Goal: Task Accomplishment & Management: Use online tool/utility

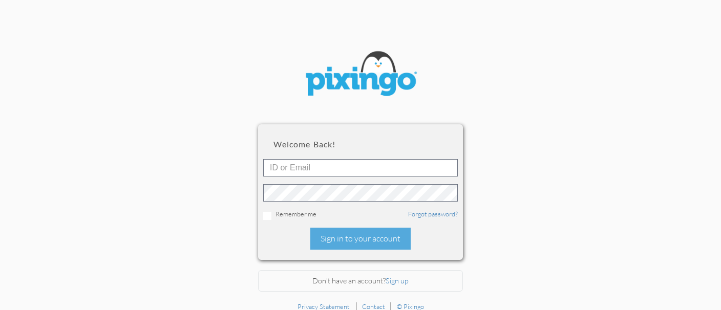
type input "[PERSON_NAME][EMAIL_ADDRESS][DOMAIN_NAME]"
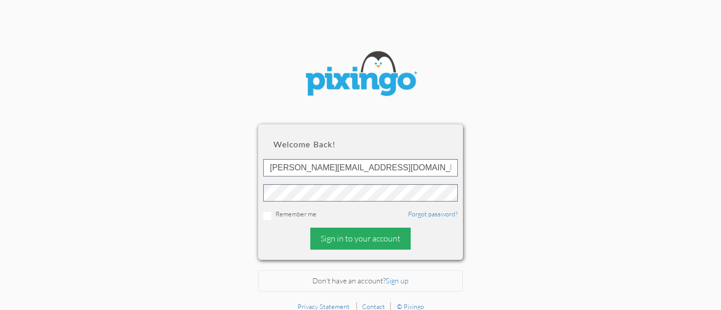
click at [340, 241] on div "Sign in to your account" at bounding box center [360, 239] width 100 height 22
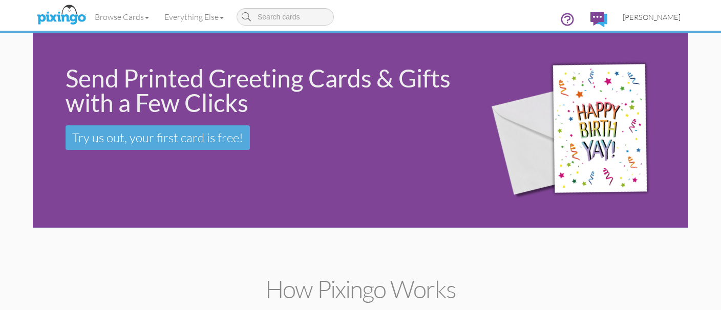
click at [646, 19] on span "[PERSON_NAME]" at bounding box center [652, 17] width 58 height 9
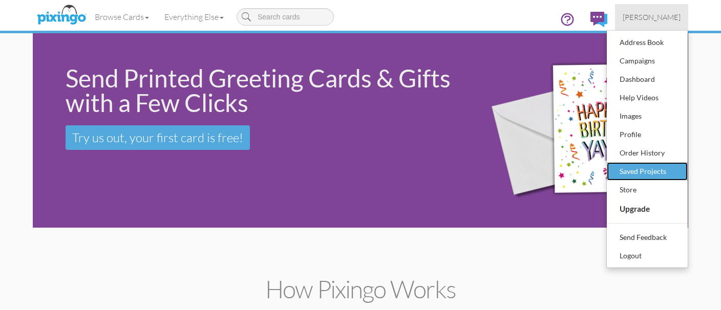
click at [629, 169] on div "Saved Projects" at bounding box center [647, 171] width 60 height 15
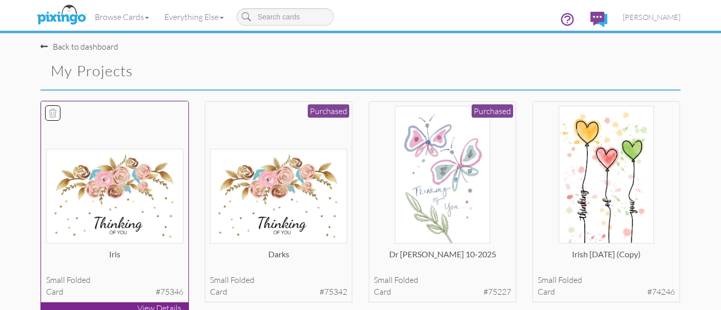
click at [137, 219] on img at bounding box center [115, 196] width 138 height 95
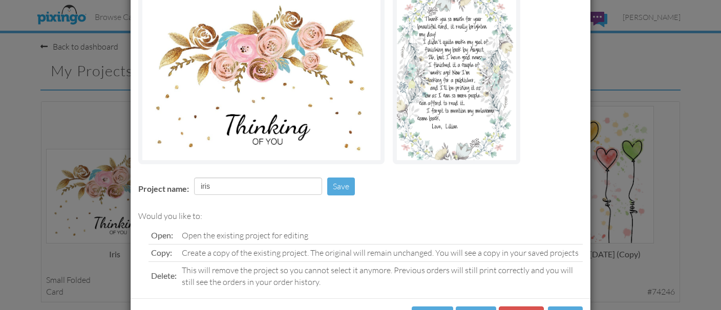
scroll to position [129, 0]
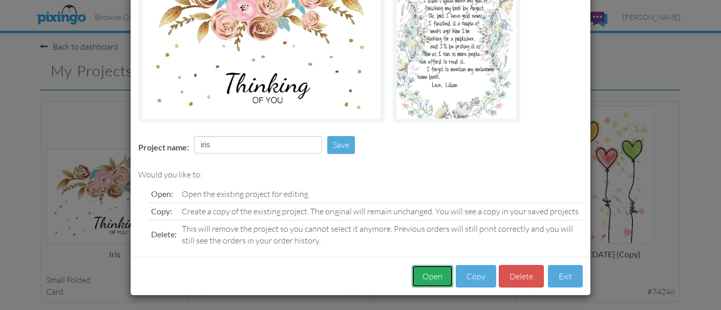
click at [422, 280] on button "Open" at bounding box center [433, 276] width 42 height 23
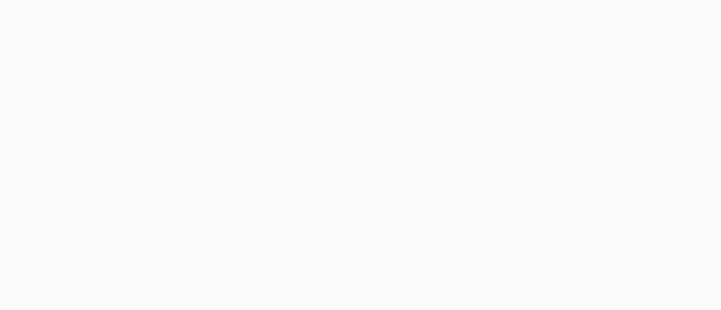
scroll to position [129, 0]
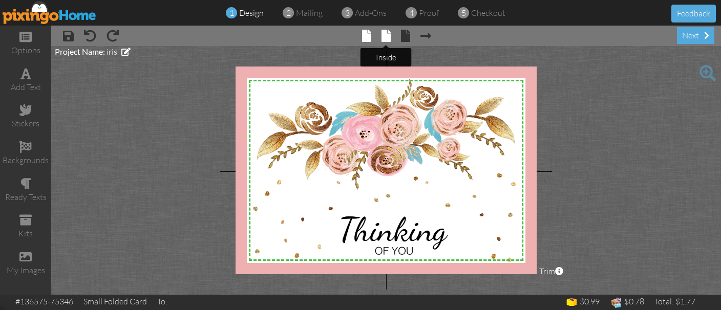
click at [382, 38] on span at bounding box center [386, 36] width 9 height 12
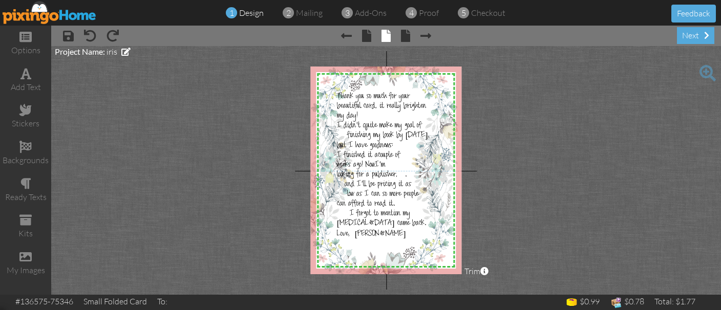
click at [703, 75] on span at bounding box center [708, 73] width 16 height 16
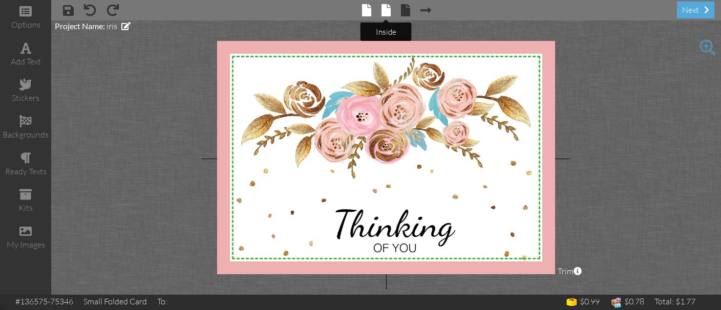
click at [386, 15] on span at bounding box center [386, 10] width 9 height 12
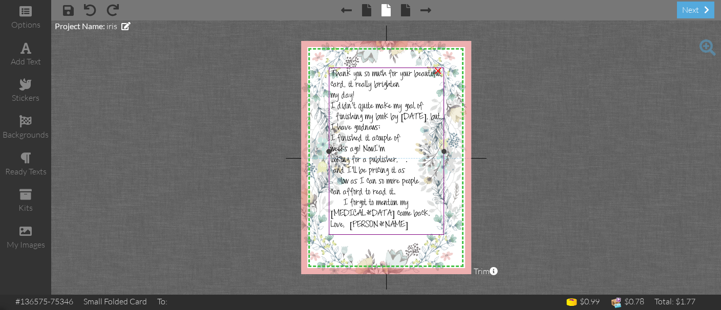
click at [344, 116] on span "I didn’t quite make my goal of finishing my book by [DATE], but I have good" at bounding box center [386, 118] width 110 height 32
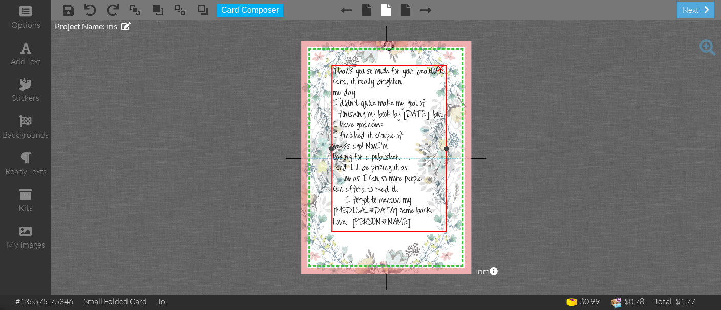
click at [387, 147] on span "I’m" at bounding box center [382, 147] width 11 height 11
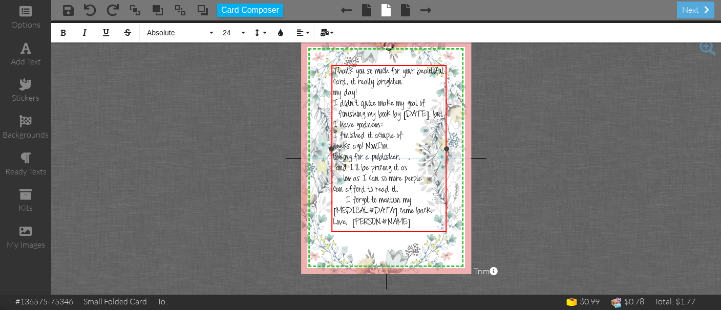
click at [337, 108] on span "I didn’t quite make my goal of finishing my book by [DATE], but I have good" at bounding box center [389, 115] width 110 height 32
click at [350, 193] on span "people" at bounding box center [342, 190] width 17 height 11
